Goal: Task Accomplishment & Management: Manage account settings

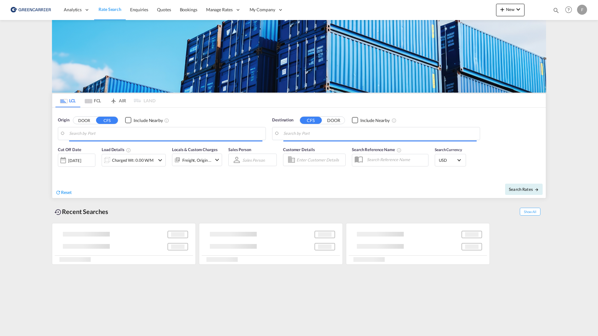
type input "[GEOGRAPHIC_DATA], [GEOGRAPHIC_DATA]"
type input "[US_STATE], [GEOGRAPHIC_DATA], USNYC"
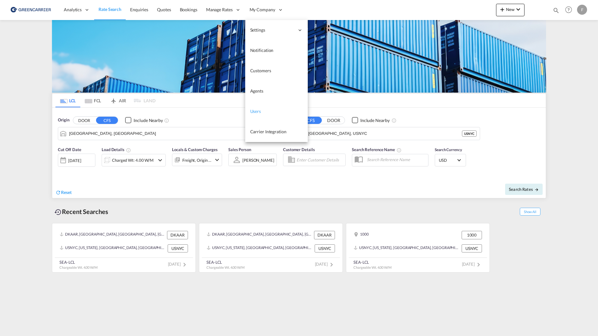
click at [279, 112] on link "Users" at bounding box center [276, 111] width 63 height 20
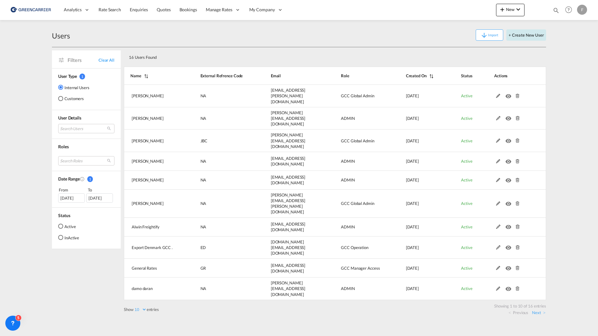
click at [536, 37] on button "+ Create New User" at bounding box center [526, 34] width 40 height 11
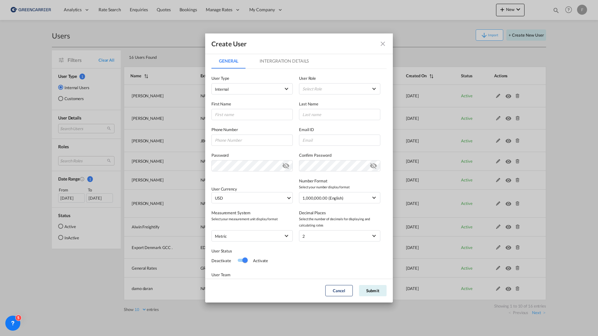
click at [536, 37] on div "Create User General Intergration Details General Intergration Details User Type…" at bounding box center [299, 168] width 598 height 336
click at [269, 96] on div "First Name Last Name" at bounding box center [298, 107] width 175 height 26
click at [248, 91] on span "Internal" at bounding box center [248, 89] width 66 height 6
click at [247, 105] on md-option "Customer" at bounding box center [251, 104] width 82 height 15
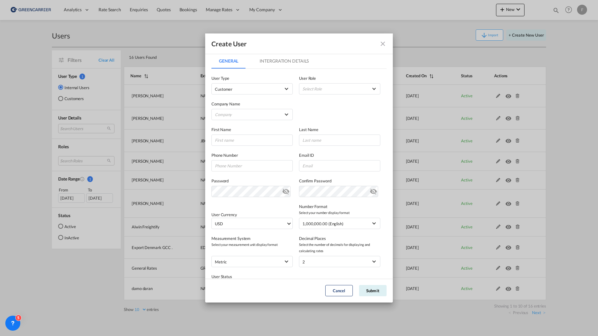
click at [382, 44] on md-icon "icon-close fg-AAA8AD" at bounding box center [383, 44] width 8 height 8
